Goal: Information Seeking & Learning: Check status

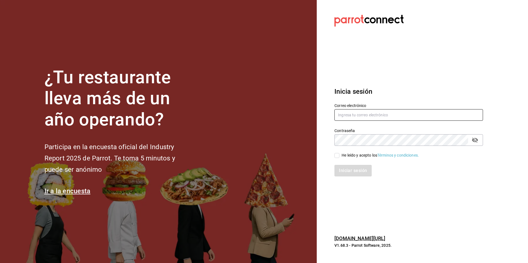
type input "[EMAIL_ADDRESS][DOMAIN_NAME]"
click at [354, 154] on div "He leído y acepto los Términos y condiciones." at bounding box center [379, 156] width 77 height 6
click at [339, 154] on input "He leído y acepto los Términos y condiciones." at bounding box center [336, 155] width 5 height 5
checkbox input "true"
click at [352, 167] on button "Iniciar sesión" at bounding box center [353, 171] width 38 height 12
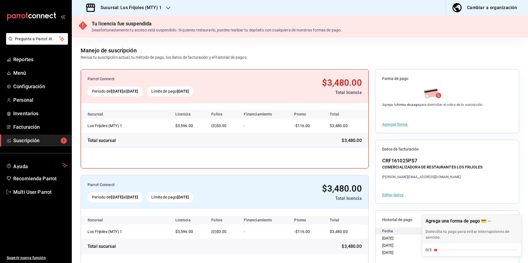
click at [142, 2] on div "Sucursal: Los Frijoles (MTY) 1" at bounding box center [124, 7] width 96 height 15
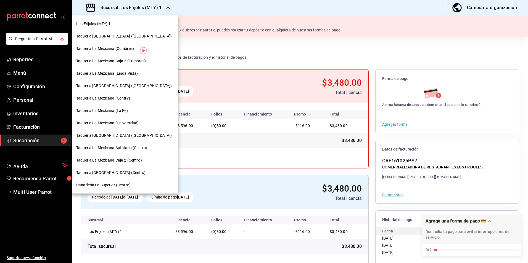
click at [146, 6] on div at bounding box center [264, 131] width 528 height 263
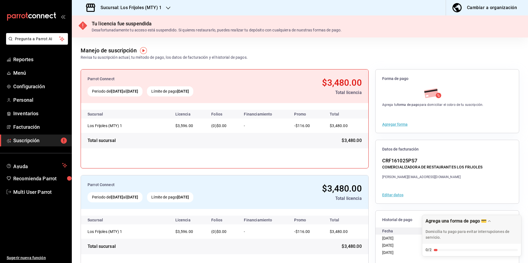
click at [145, 0] on div "Sucursal: Los Frijoles (MTY) 1" at bounding box center [124, 7] width 96 height 15
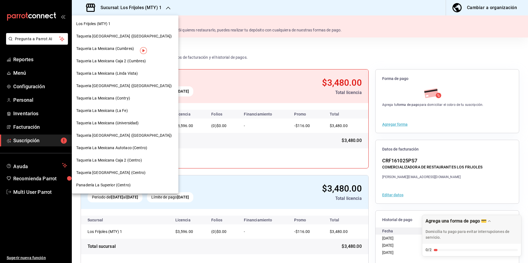
click at [145, 7] on div at bounding box center [264, 131] width 528 height 263
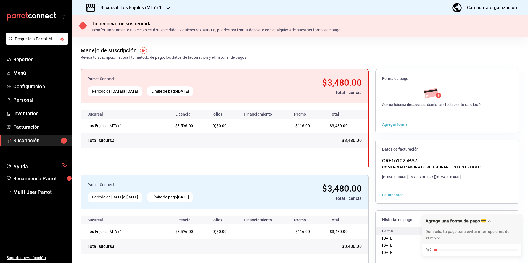
click at [141, 10] on h3 "Sucursal: Los Frijoles (MTY) 1" at bounding box center [128, 7] width 65 height 7
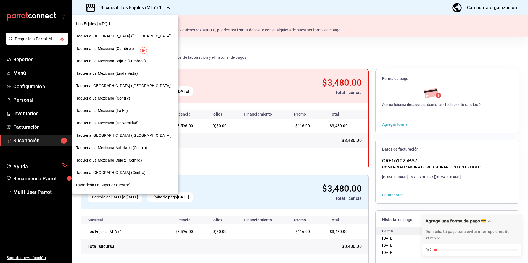
click at [109, 184] on span "Panadería La Superior (Centro)" at bounding box center [103, 185] width 54 height 6
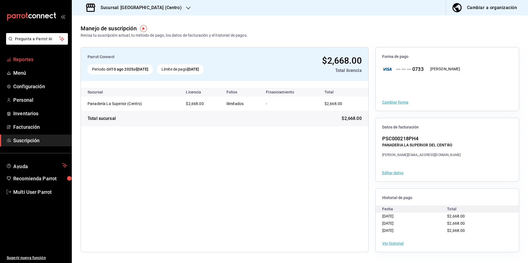
click at [30, 61] on span "Reportes" at bounding box center [40, 59] width 54 height 7
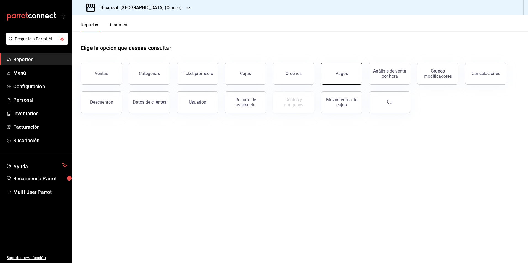
click at [344, 75] on div "Pagos" at bounding box center [341, 73] width 12 height 5
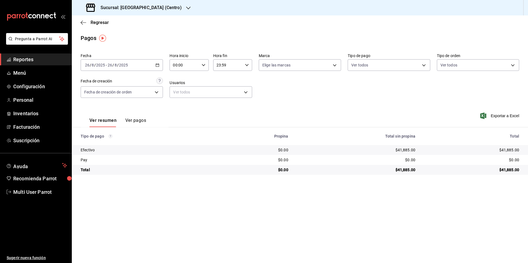
click at [122, 63] on input "2025" at bounding box center [123, 65] width 9 height 4
click at [108, 143] on span "Rango de fechas" at bounding box center [106, 144] width 43 height 6
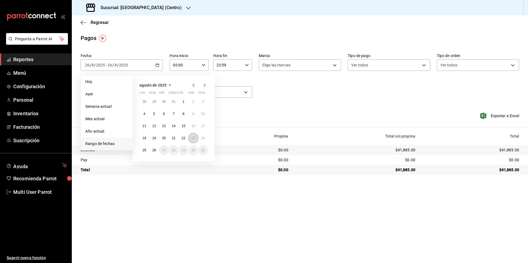
click at [188, 139] on button "23" at bounding box center [193, 138] width 10 height 10
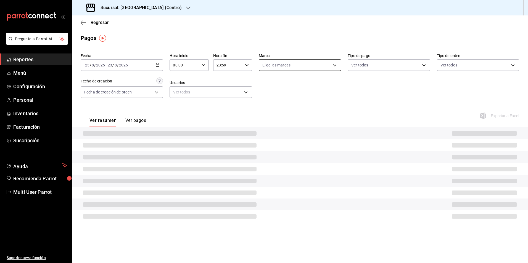
click at [315, 61] on body "Pregunta a Parrot AI Reportes Menú Configuración Personal Inventarios Facturaci…" at bounding box center [264, 131] width 528 height 263
click at [309, 43] on div at bounding box center [264, 131] width 528 height 263
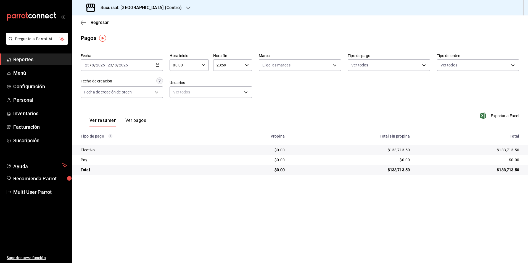
drag, startPoint x: 386, startPoint y: 150, endPoint x: 390, endPoint y: 149, distance: 4.8
click at [390, 149] on div "$133,713.50" at bounding box center [351, 150] width 116 height 6
click at [326, 91] on div "Fecha [DATE] [DATE] - [DATE] [DATE] Hora inicio 00:00 Hora inicio Hora fin 23:5…" at bounding box center [300, 78] width 438 height 54
click at [326, 95] on div "Fecha [DATE] [DATE] - [DATE] [DATE] Hora inicio 00:00 Hora inicio Hora fin 23:5…" at bounding box center [300, 78] width 438 height 54
drag, startPoint x: 378, startPoint y: 136, endPoint x: 389, endPoint y: 137, distance: 11.4
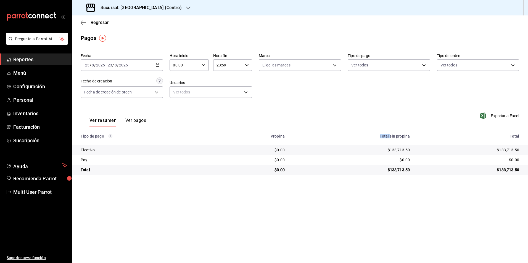
click at [389, 137] on div "Total sin propina" at bounding box center [351, 136] width 116 height 4
click at [145, 64] on div "[DATE] [DATE] - [DATE] [DATE]" at bounding box center [122, 65] width 82 height 12
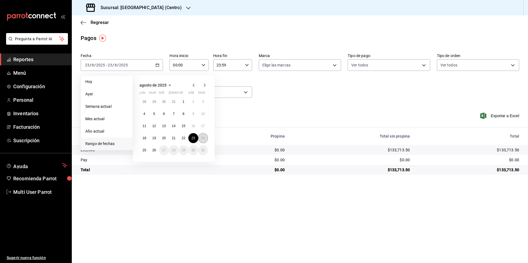
click at [202, 141] on button "24" at bounding box center [203, 138] width 10 height 10
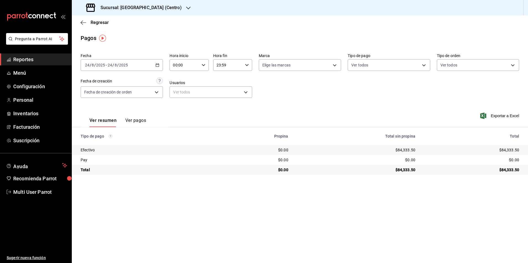
click at [141, 71] on div "Fecha [DATE] [DATE] - [DATE] [DATE] Hora inicio 00:00 Hora inicio Hora fin 23:5…" at bounding box center [300, 78] width 438 height 54
click at [143, 62] on div "[DATE] [DATE] - [DATE] [DATE]" at bounding box center [122, 65] width 82 height 12
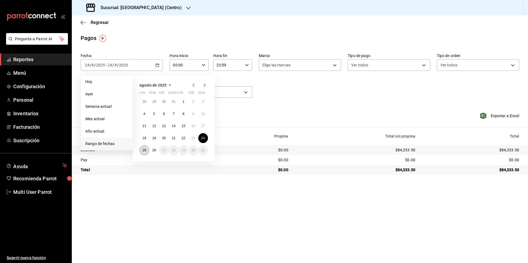
click at [144, 150] on abbr "25" at bounding box center [144, 151] width 4 height 4
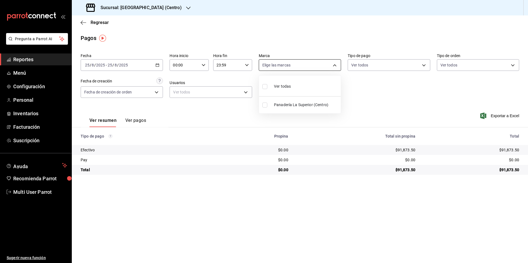
click at [313, 70] on body "Pregunta a Parrot AI Reportes Menú Configuración Personal Inventarios Facturaci…" at bounding box center [264, 131] width 528 height 263
click at [323, 85] on li "Ver todas" at bounding box center [300, 86] width 82 height 16
type input "26b6acd8-9ba2-494d-9fd7-db134c124b78"
checkbox input "true"
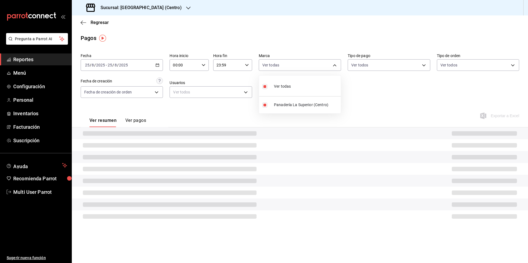
click at [391, 104] on div at bounding box center [264, 131] width 528 height 263
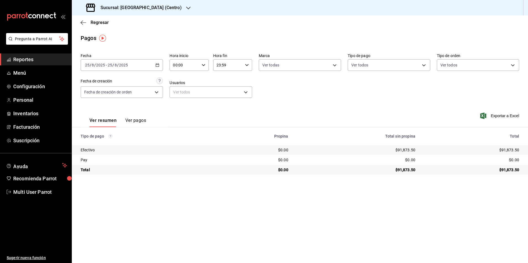
click at [397, 124] on div "Ver resumen Ver pagos Exportar a Excel" at bounding box center [300, 119] width 456 height 29
click at [463, 64] on body "Pregunta a Parrot AI Reportes Menú Configuración Personal Inventarios Facturaci…" at bounding box center [264, 131] width 528 height 263
click at [462, 116] on span "CAFETERIA" at bounding box center [484, 118] width 65 height 6
type input "2ab941ca-4e7e-4a0d-98be-afa44e58141f"
checkbox input "true"
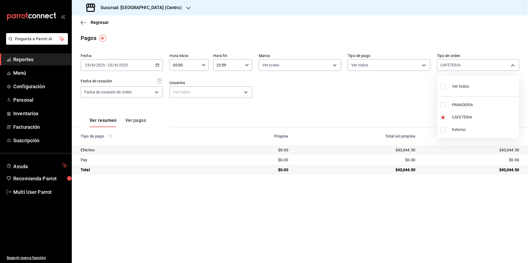
click at [278, 104] on div at bounding box center [264, 131] width 528 height 263
click at [152, 70] on div "[DATE] [DATE] - [DATE] [DATE]" at bounding box center [122, 65] width 82 height 12
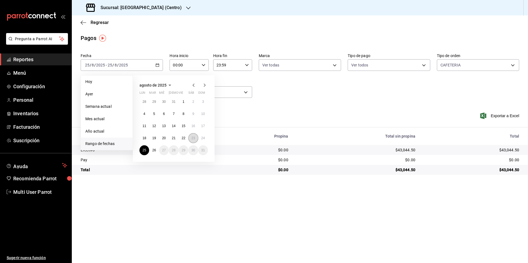
click at [190, 141] on button "23" at bounding box center [193, 138] width 10 height 10
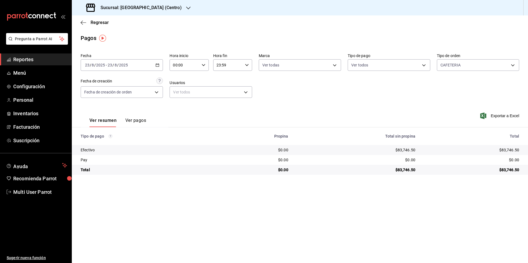
click at [141, 70] on div "[DATE] [DATE] - [DATE] [DATE]" at bounding box center [122, 65] width 82 height 12
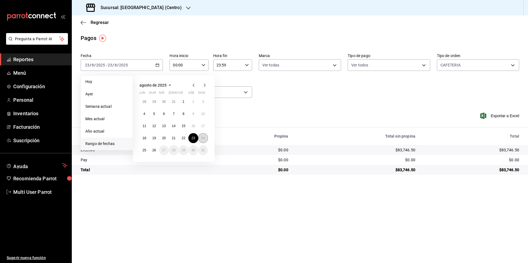
click at [204, 139] on abbr "24" at bounding box center [203, 138] width 4 height 4
